Goal: Information Seeking & Learning: Learn about a topic

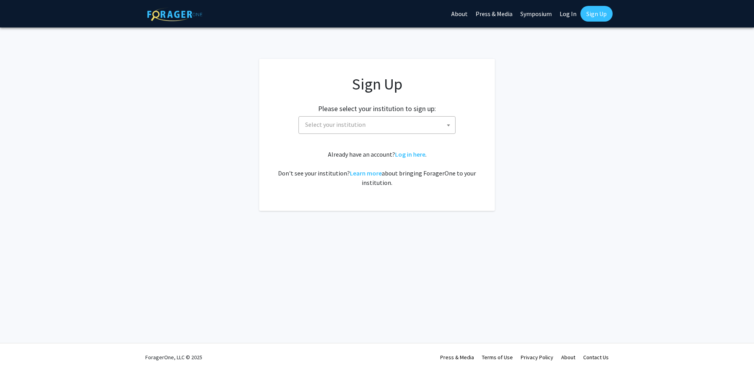
click at [448, 127] on span at bounding box center [449, 125] width 8 height 17
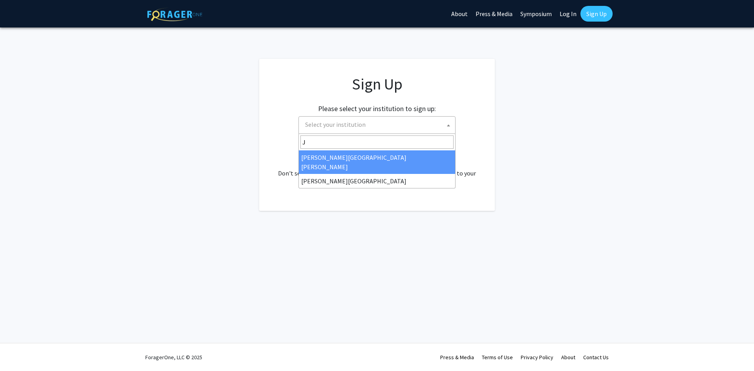
type input "J"
select select "1"
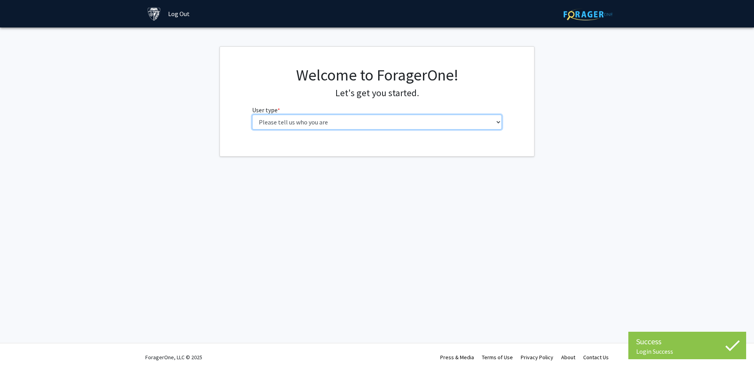
click at [374, 121] on select "Please tell us who you are Undergraduate Student Master's Student Doctoral Cand…" at bounding box center [377, 122] width 250 height 15
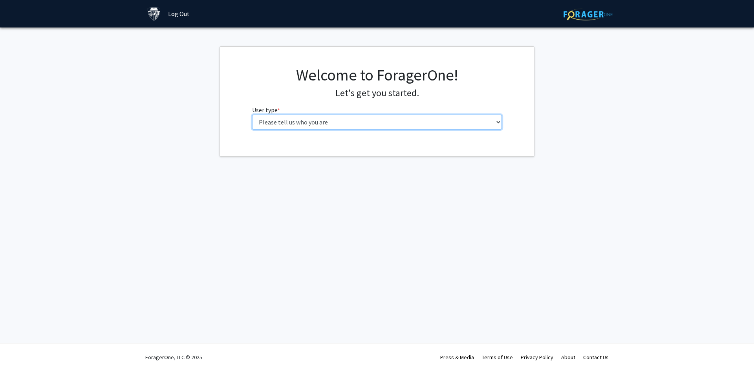
select select "2: masters"
click at [252, 115] on select "Please tell us who you are Undergraduate Student Master's Student Doctoral Cand…" at bounding box center [377, 122] width 250 height 15
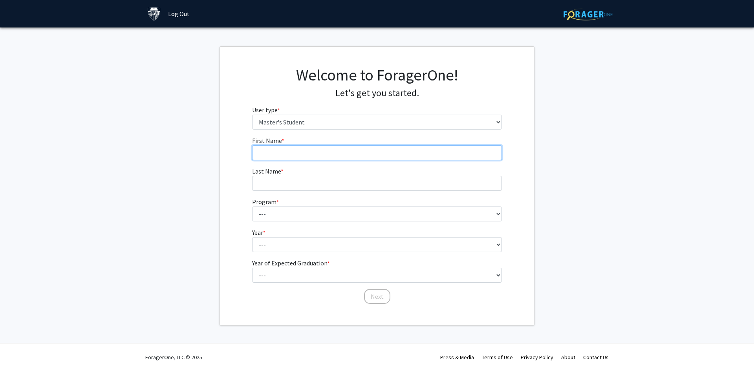
click at [350, 150] on input "First Name * required" at bounding box center [377, 152] width 250 height 15
type input "Zuheng"
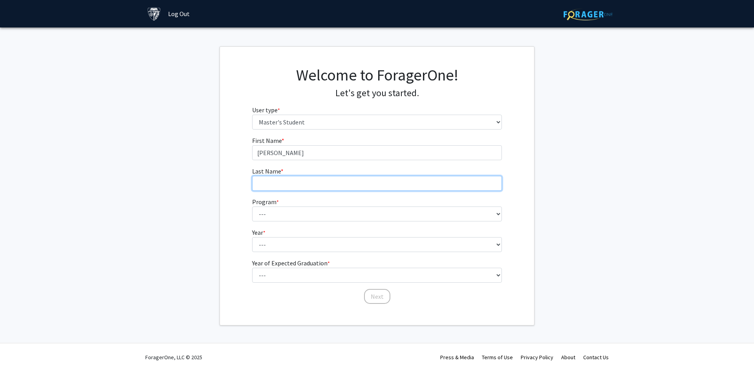
type input "Wu"
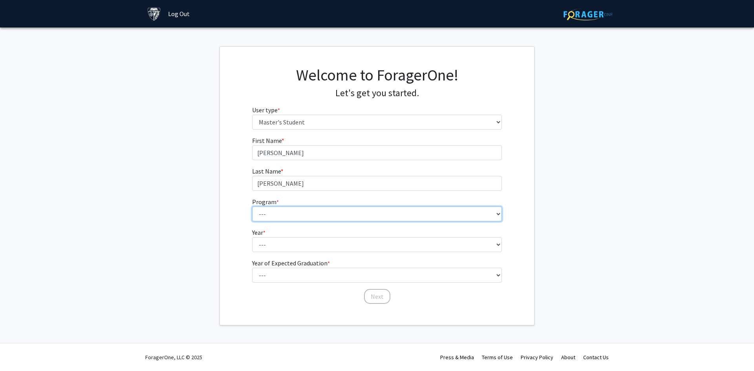
click at [311, 211] on select "--- Anatomy Education Applied and Computational Mathematics Applied Biomedical …" at bounding box center [377, 214] width 250 height 15
select select "51: 40"
click at [252, 207] on select "--- Anatomy Education Applied and Computational Mathematics Applied Biomedical …" at bounding box center [377, 214] width 250 height 15
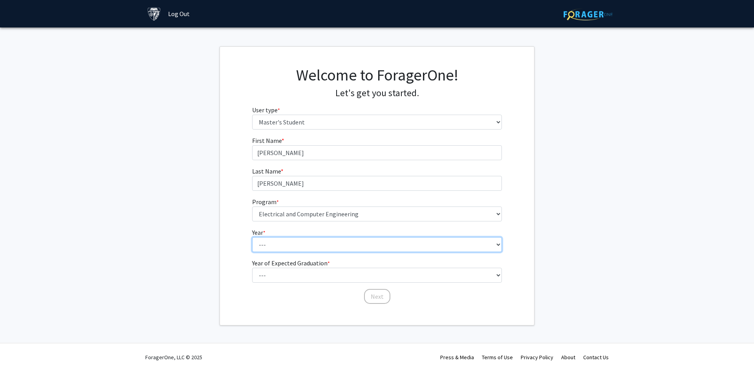
click at [331, 238] on select "--- First Year Second Year" at bounding box center [377, 244] width 250 height 15
select select "1: first_year"
click at [252, 237] on select "--- First Year Second Year" at bounding box center [377, 244] width 250 height 15
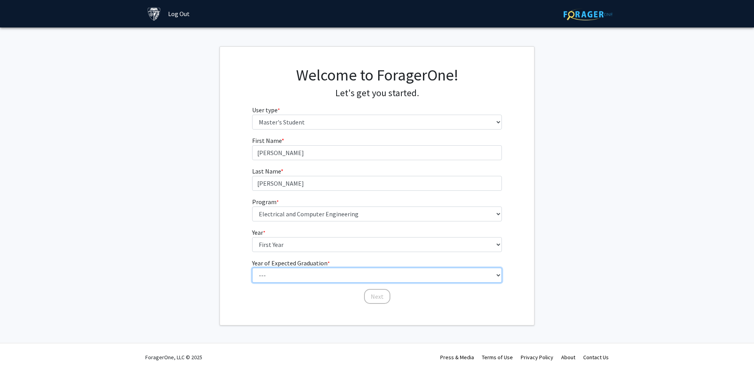
click at [326, 273] on select "--- 2025 2026 2027 2028 2029 2030 2031 2032 2033 2034" at bounding box center [377, 275] width 250 height 15
select select "3: 2027"
click at [252, 268] on select "--- 2025 2026 2027 2028 2029 2030 2031 2032 2033 2034" at bounding box center [377, 275] width 250 height 15
click at [378, 304] on button "Next" at bounding box center [377, 296] width 26 height 15
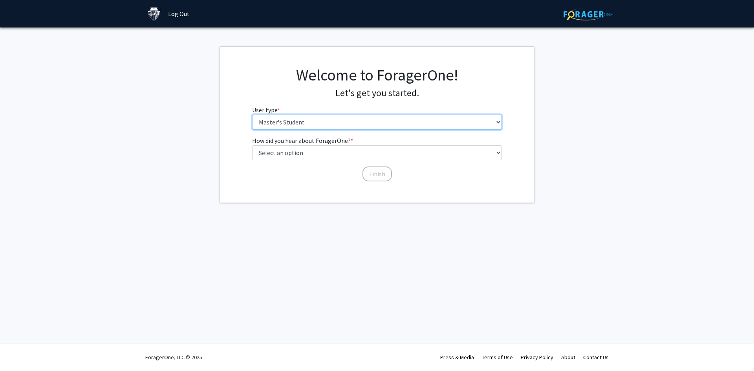
click at [304, 117] on select "Please tell us who you are Undergraduate Student Master's Student Doctoral Cand…" at bounding box center [377, 122] width 250 height 15
click at [303, 123] on select "Please tell us who you are Undergraduate Student Master's Student Doctoral Cand…" at bounding box center [377, 122] width 250 height 15
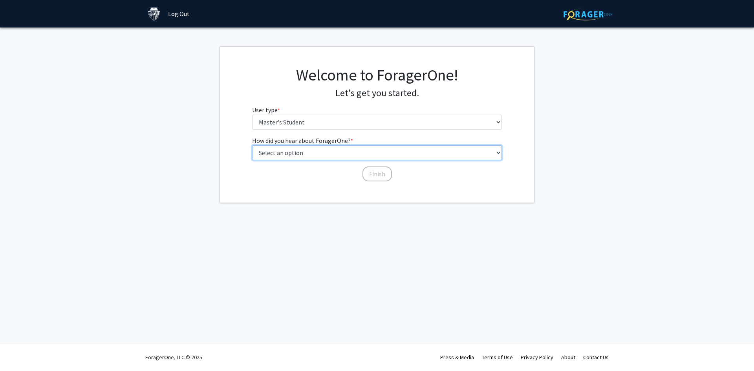
click at [300, 153] on select "Select an option Peer/student recommendation Faculty/staff recommendation Unive…" at bounding box center [377, 152] width 250 height 15
select select "5: other"
click at [252, 145] on select "Select an option Peer/student recommendation Faculty/staff recommendation Unive…" at bounding box center [377, 152] width 250 height 15
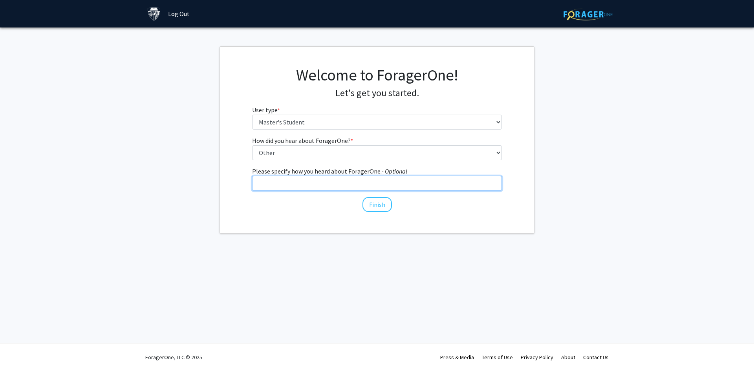
click at [341, 187] on input "Please specify how you heard about ForagerOne. - Optional" at bounding box center [377, 183] width 250 height 15
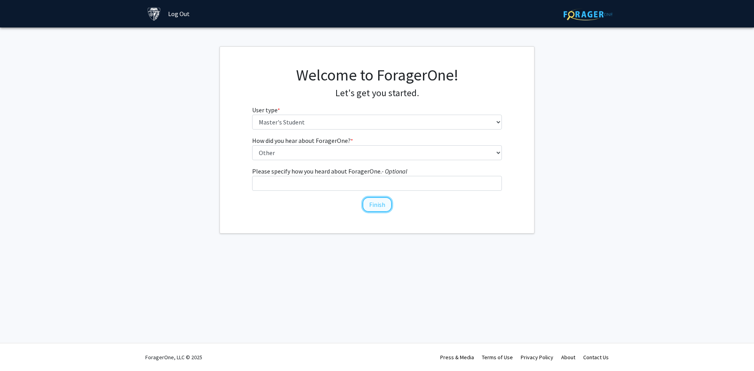
click at [372, 204] on button "Finish" at bounding box center [377, 204] width 29 height 15
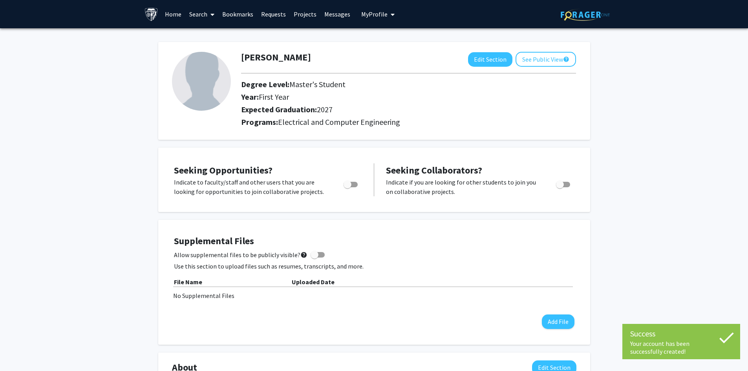
click at [296, 86] on span "Master's Student" at bounding box center [317, 84] width 56 height 10
click at [282, 97] on span "First Year" at bounding box center [274, 97] width 30 height 10
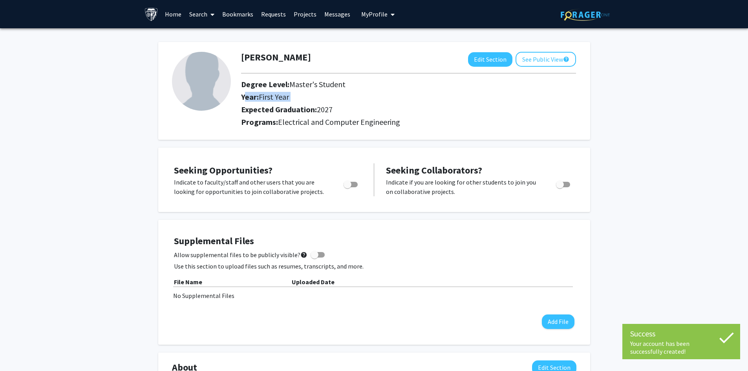
click at [282, 97] on span "First Year" at bounding box center [274, 97] width 30 height 10
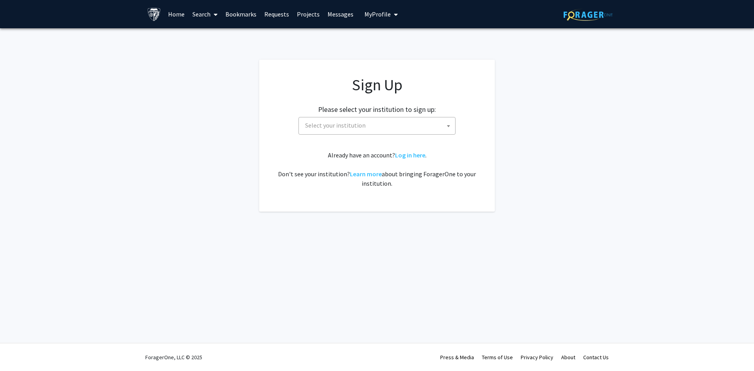
click at [431, 125] on span "Select your institution" at bounding box center [378, 125] width 153 height 16
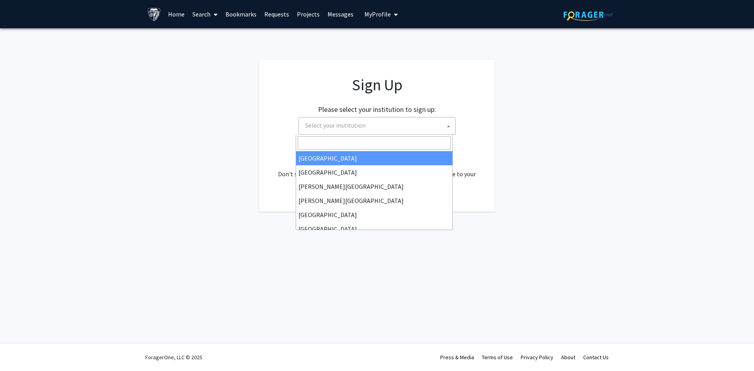
click at [427, 126] on span "Select your institution" at bounding box center [378, 125] width 153 height 16
click at [330, 134] on body "Skip navigation Home Search Bookmarks Requests Projects Messages My Profile Zuh…" at bounding box center [377, 185] width 754 height 371
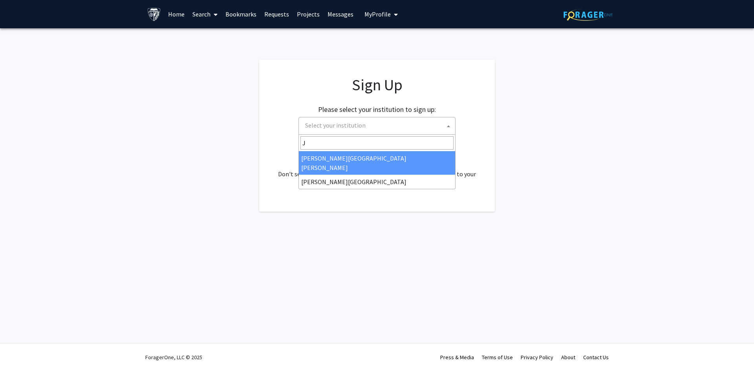
type input "J"
select select "1"
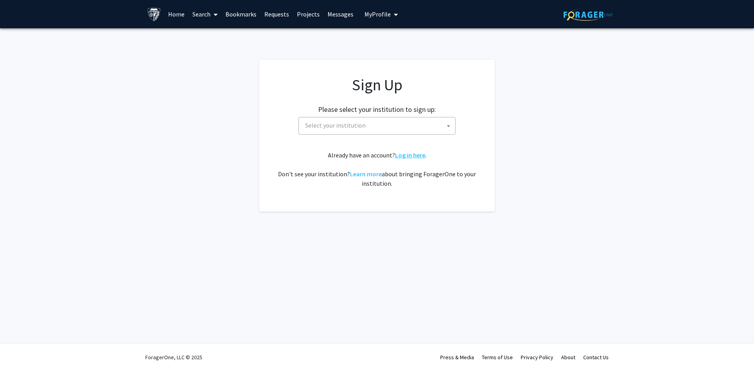
click at [401, 155] on link "Log in here" at bounding box center [410, 155] width 30 height 8
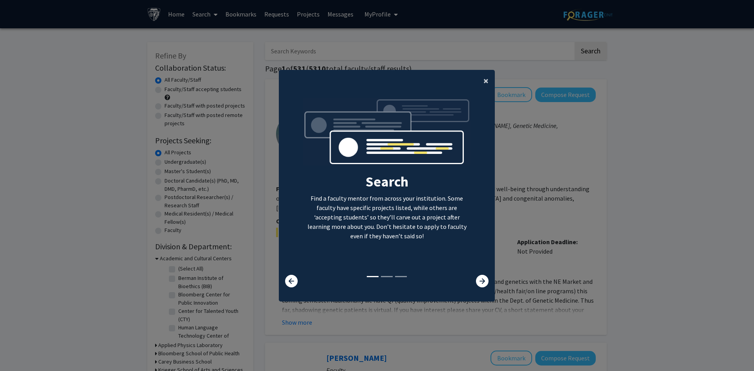
click at [480, 76] on button "×" at bounding box center [486, 81] width 18 height 22
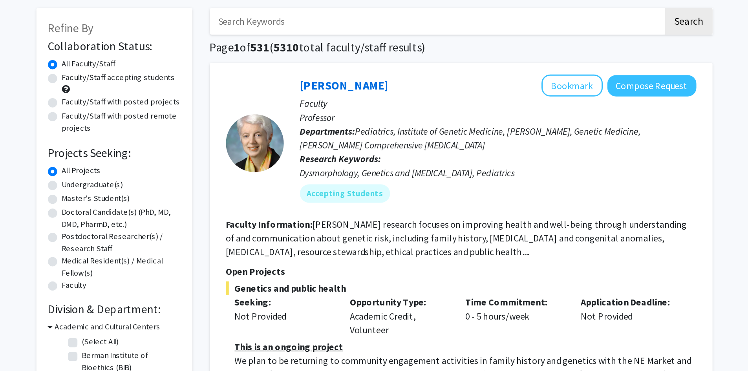
click at [373, 127] on span "Pediatrics, Institute of Genetic Medicine, [PERSON_NAME], Genetic Medicine, [PE…" at bounding box center [440, 130] width 232 height 17
click at [368, 130] on div at bounding box center [368, 130] width 0 height 0
click at [372, 126] on span "Pediatrics, Institute of Genetic Medicine, [PERSON_NAME], Genetic Medicine, [PE…" at bounding box center [440, 130] width 232 height 17
click at [395, 133] on span "Pediatrics, Institute of Genetic Medicine, [PERSON_NAME], Genetic Medicine, [PE…" at bounding box center [440, 130] width 232 height 17
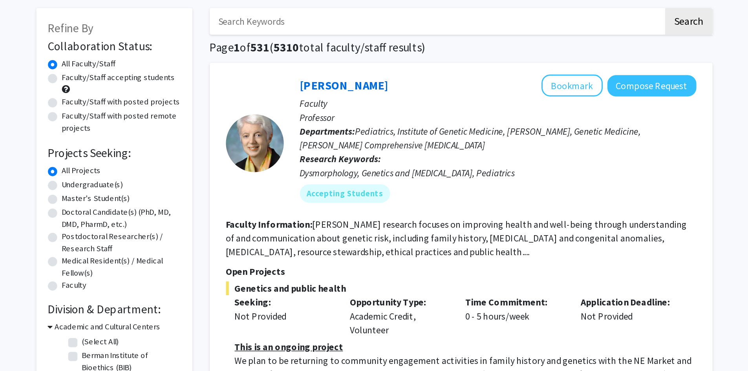
click at [395, 133] on span "Pediatrics, Institute of Genetic Medicine, [PERSON_NAME], Genetic Medicine, [PE…" at bounding box center [440, 130] width 232 height 17
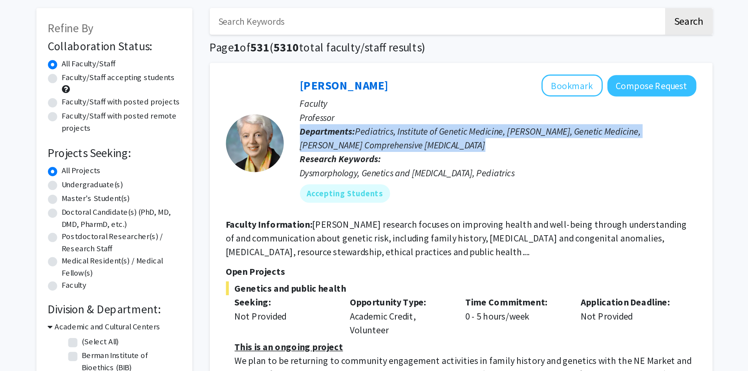
click at [395, 133] on span "Pediatrics, Institute of Genetic Medicine, [PERSON_NAME], Genetic Medicine, [PE…" at bounding box center [440, 130] width 232 height 17
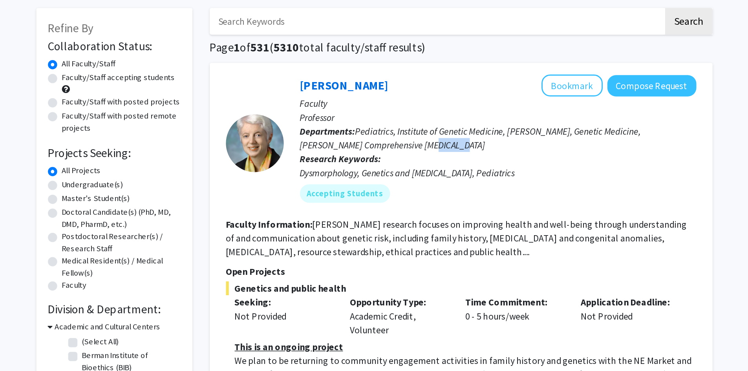
click at [395, 133] on span "Pediatrics, Institute of Genetic Medicine, [PERSON_NAME], Genetic Medicine, [PE…" at bounding box center [440, 130] width 232 height 17
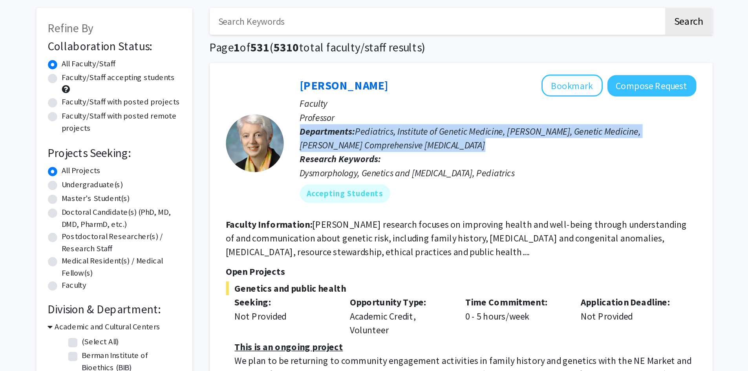
click at [395, 133] on span "Pediatrics, Institute of Genetic Medicine, [PERSON_NAME], Genetic Medicine, [PE…" at bounding box center [440, 130] width 232 height 17
click at [390, 139] on div at bounding box center [390, 139] width 0 height 0
click at [385, 135] on span "Pediatrics, Institute of Genetic Medicine, [PERSON_NAME], Genetic Medicine, [PE…" at bounding box center [440, 130] width 232 height 17
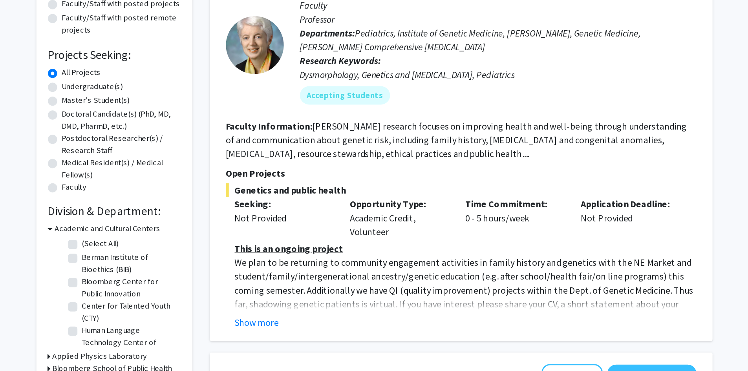
click at [381, 203] on section "Faculty Information: Dr. Bodurtha’s research focuses on improving health and we…" at bounding box center [433, 198] width 320 height 28
click at [416, 206] on fg-read-more "[PERSON_NAME] research focuses on improving health and well-being through under…" at bounding box center [429, 198] width 313 height 27
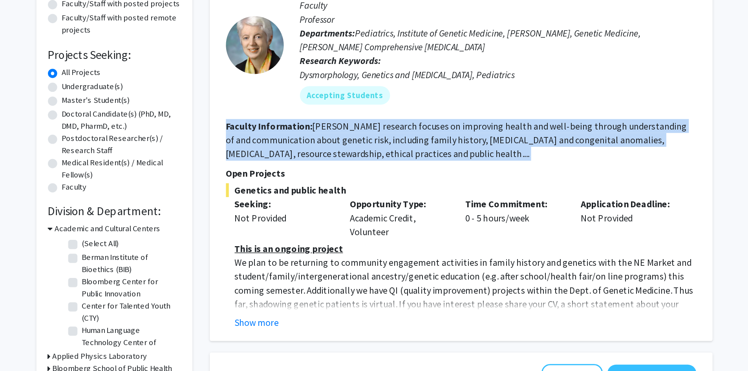
click at [416, 206] on fg-read-more "[PERSON_NAME] research focuses on improving health and well-being through under…" at bounding box center [429, 198] width 313 height 27
click at [415, 201] on fg-read-more "[PERSON_NAME] research focuses on improving health and well-being through under…" at bounding box center [429, 198] width 313 height 27
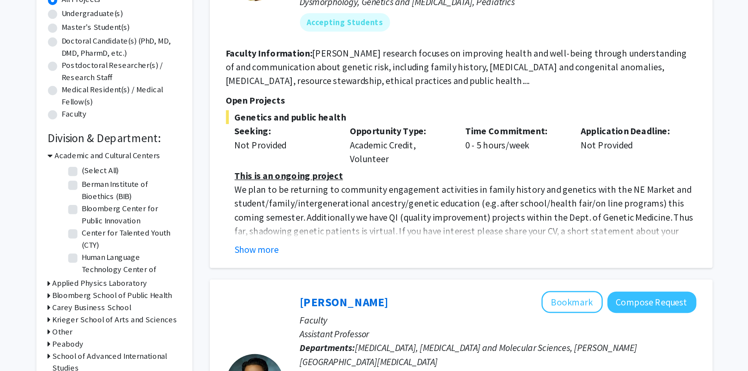
scroll to position [37, 0]
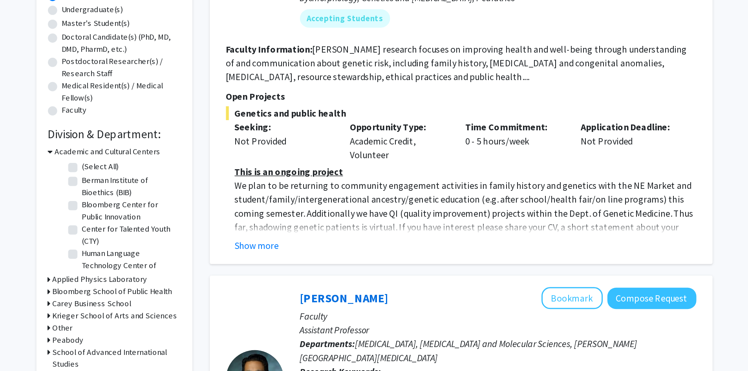
click at [439, 214] on div "Time Commitment: 0 - 5 hours/week" at bounding box center [469, 214] width 79 height 28
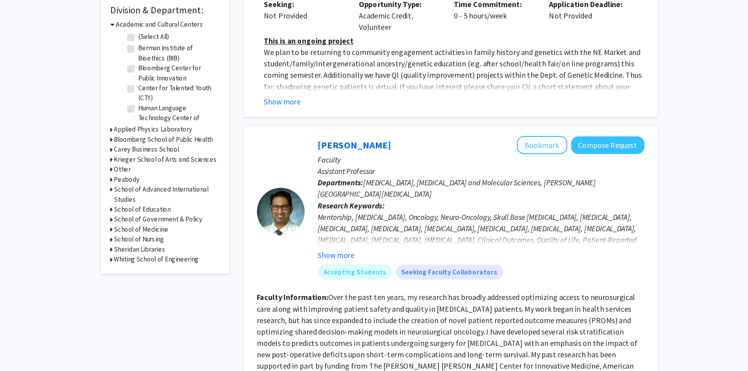
scroll to position [174, 0]
click at [391, 214] on span "[MEDICAL_DATA], [MEDICAL_DATA] and Molecular Sciences, [PERSON_NAME][GEOGRAPHIC…" at bounding box center [438, 219] width 229 height 17
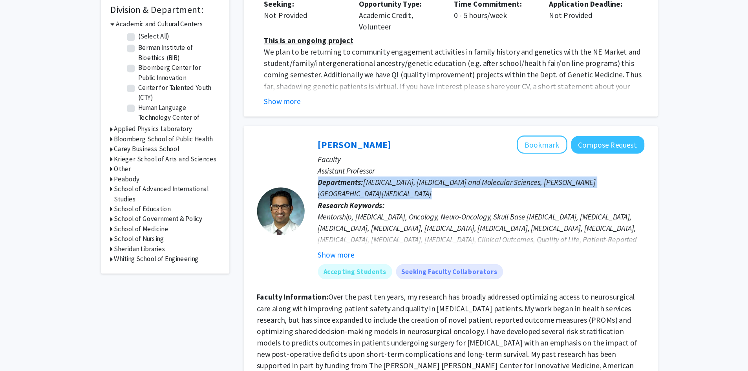
click at [391, 214] on span "[MEDICAL_DATA], [MEDICAL_DATA] and Molecular Sciences, [PERSON_NAME][GEOGRAPHIC…" at bounding box center [438, 219] width 229 height 17
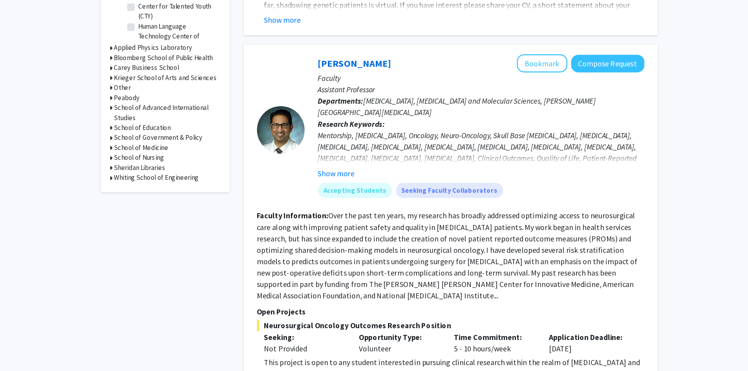
scroll to position [242, 0]
click at [346, 207] on button "Show more" at bounding box center [339, 207] width 30 height 9
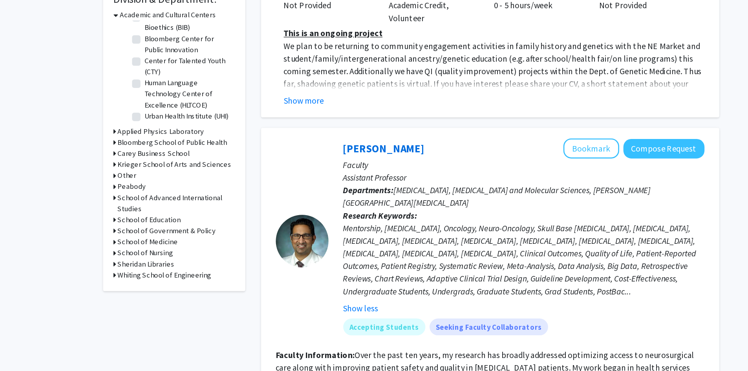
scroll to position [154, 0]
click at [157, 298] on h3 "Whiting School of Engineering" at bounding box center [191, 299] width 70 height 8
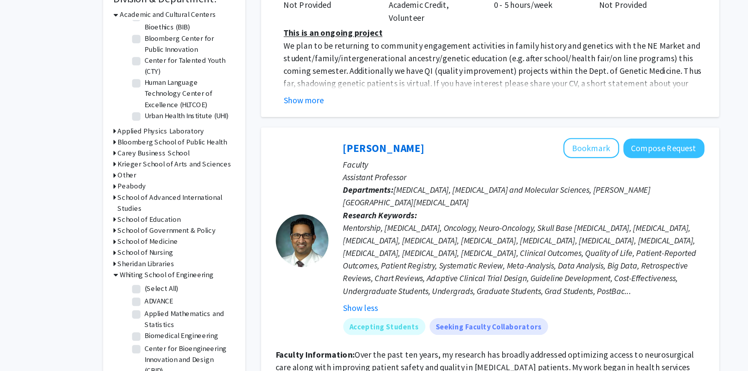
click at [176, 311] on label "(Select All)" at bounding box center [188, 309] width 25 height 8
click at [176, 310] on input "(Select All)" at bounding box center [178, 307] width 5 height 5
checkbox input "true"
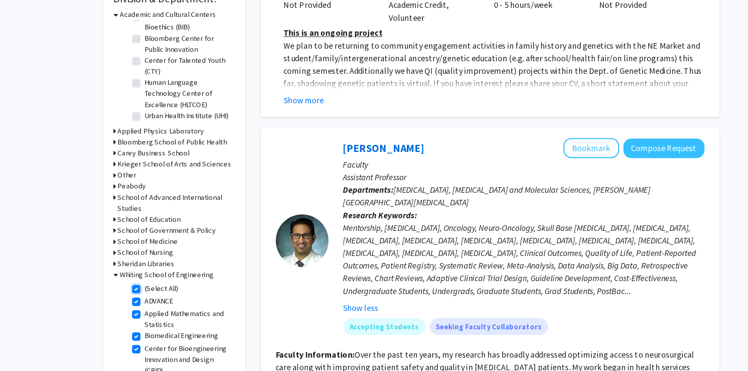
checkbox input "true"
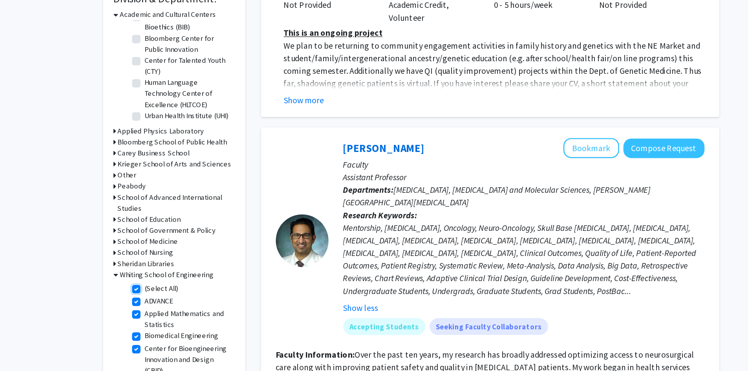
checkbox input "true"
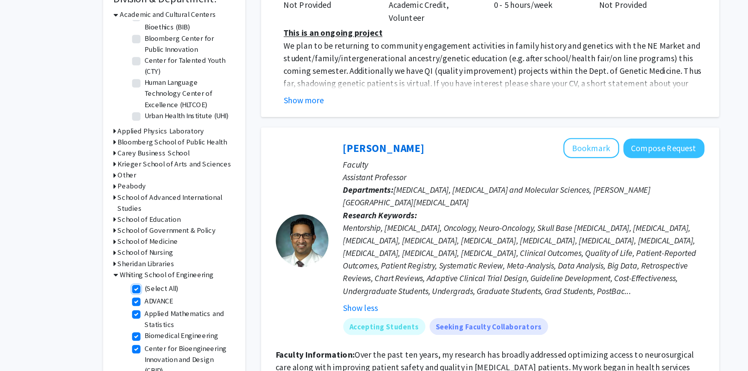
checkbox input "true"
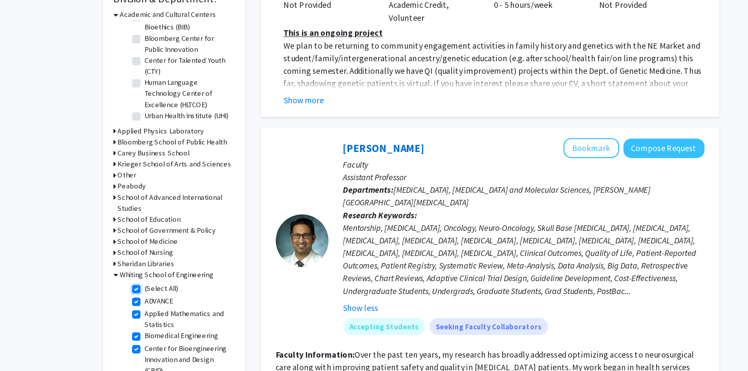
checkbox input "true"
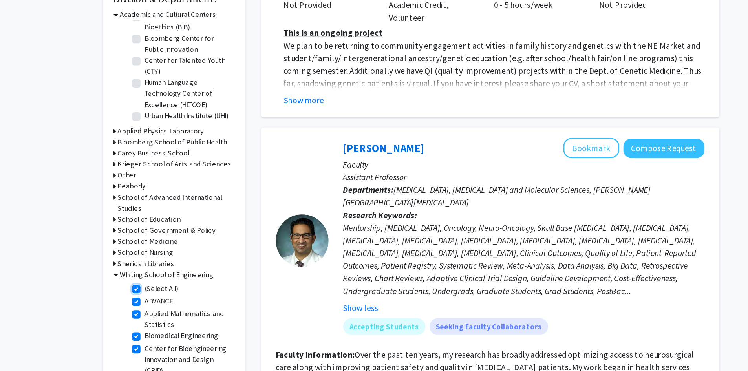
checkbox input "true"
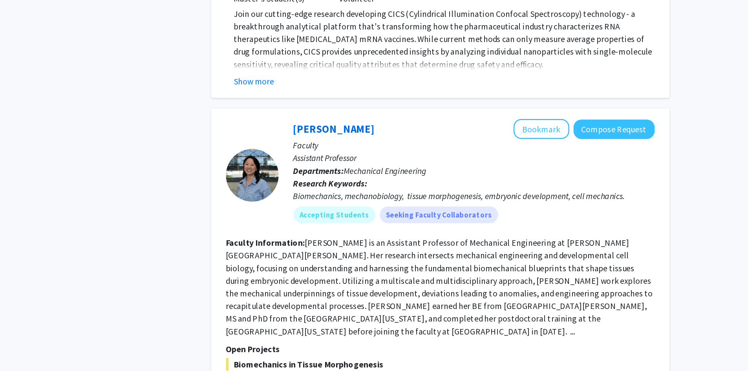
scroll to position [1839, 0]
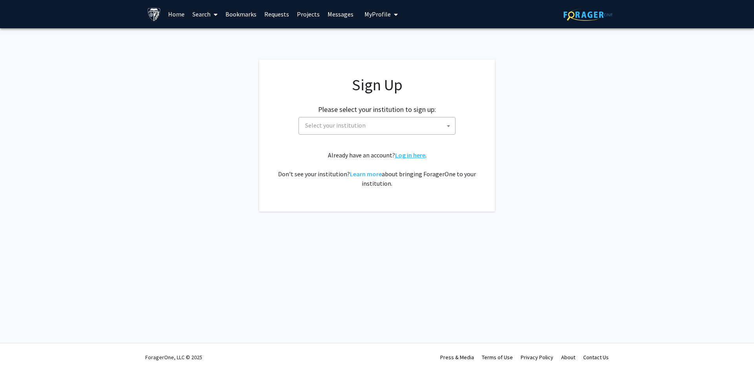
click at [406, 157] on link "Log in here" at bounding box center [410, 155] width 30 height 8
